Goal: Transaction & Acquisition: Download file/media

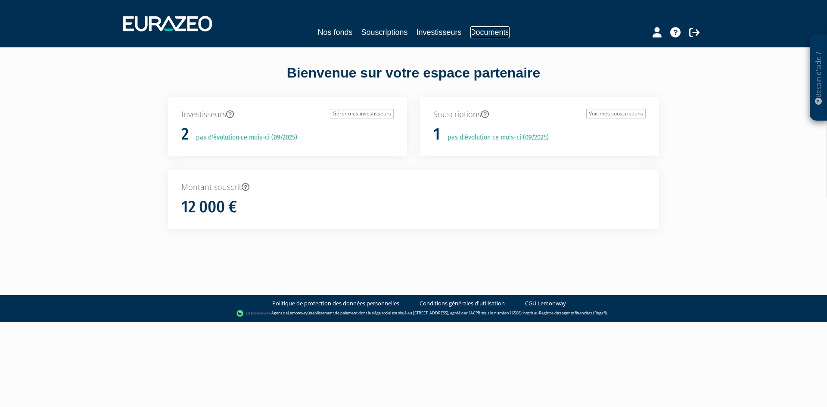
click at [495, 31] on link "Documents" at bounding box center [489, 32] width 39 height 12
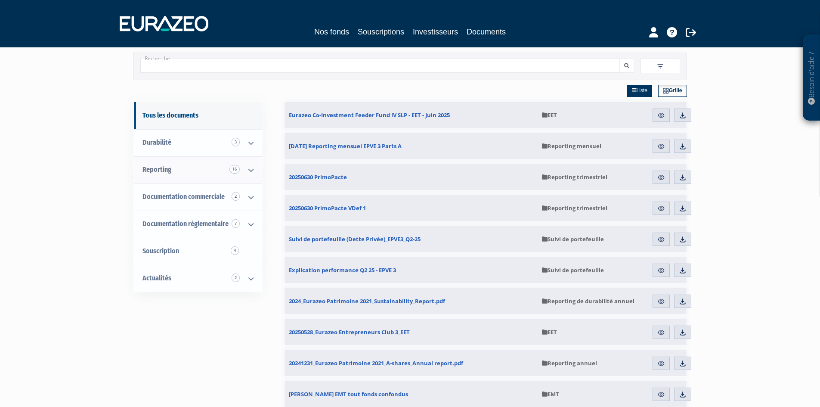
scroll to position [43, 0]
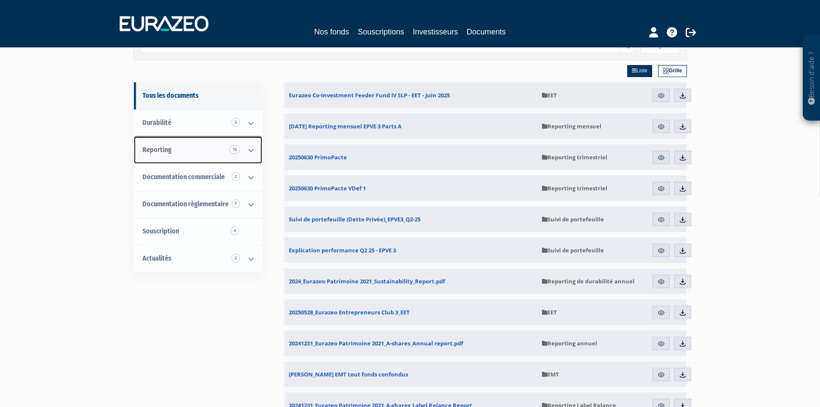
click at [160, 147] on span "Reporting 16" at bounding box center [157, 150] width 29 height 8
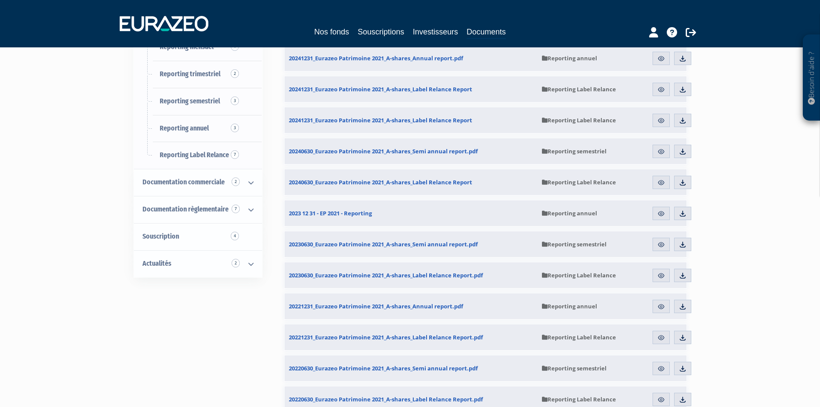
scroll to position [86, 0]
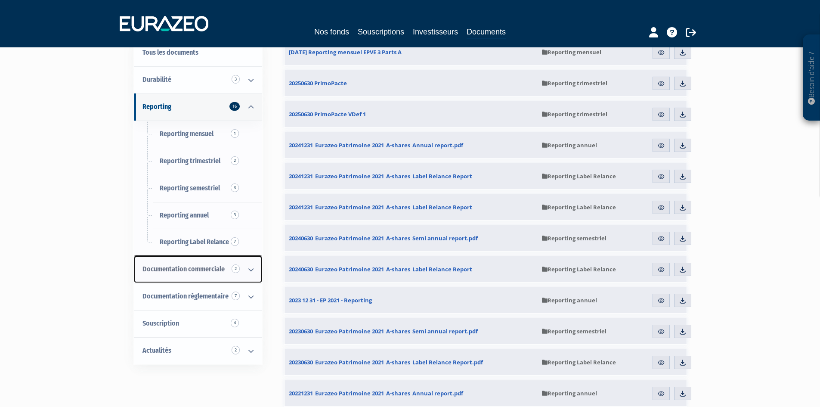
click at [188, 269] on span "Documentation commerciale 2" at bounding box center [184, 269] width 82 height 8
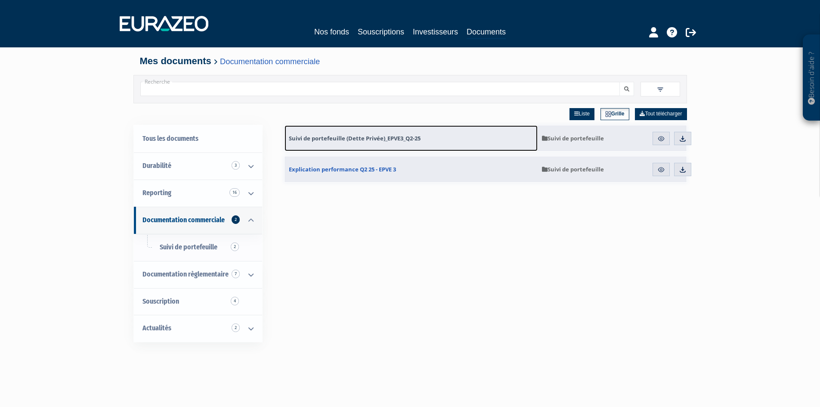
click at [341, 139] on span "Suivi de portefeuille (Dette Privée)_EPVE3_Q2-25" at bounding box center [355, 138] width 132 height 8
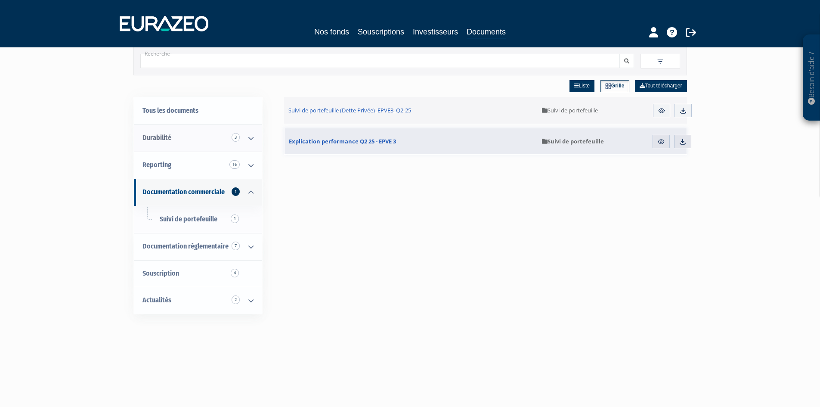
scroll to position [43, 0]
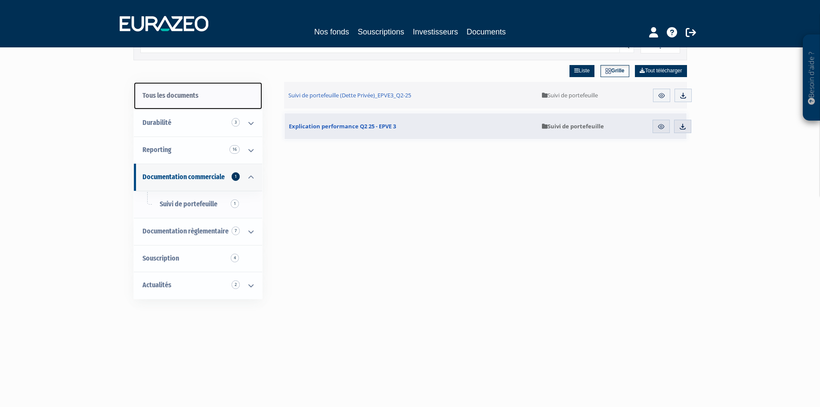
click at [173, 94] on link "Tous les documents" at bounding box center [198, 95] width 128 height 27
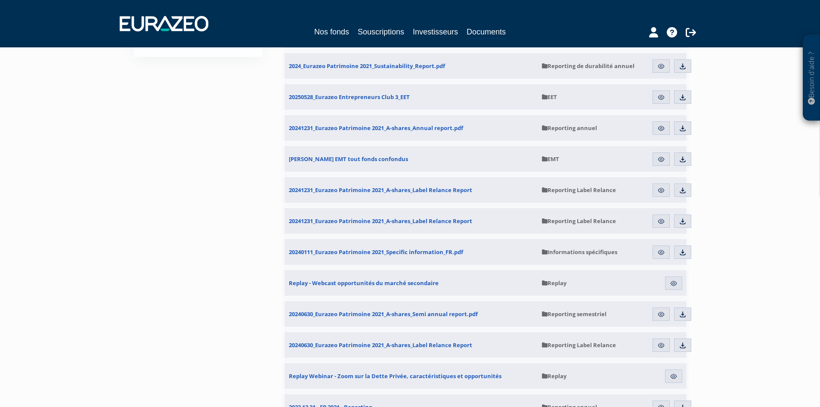
scroll to position [301, 0]
